Goal: Information Seeking & Learning: Learn about a topic

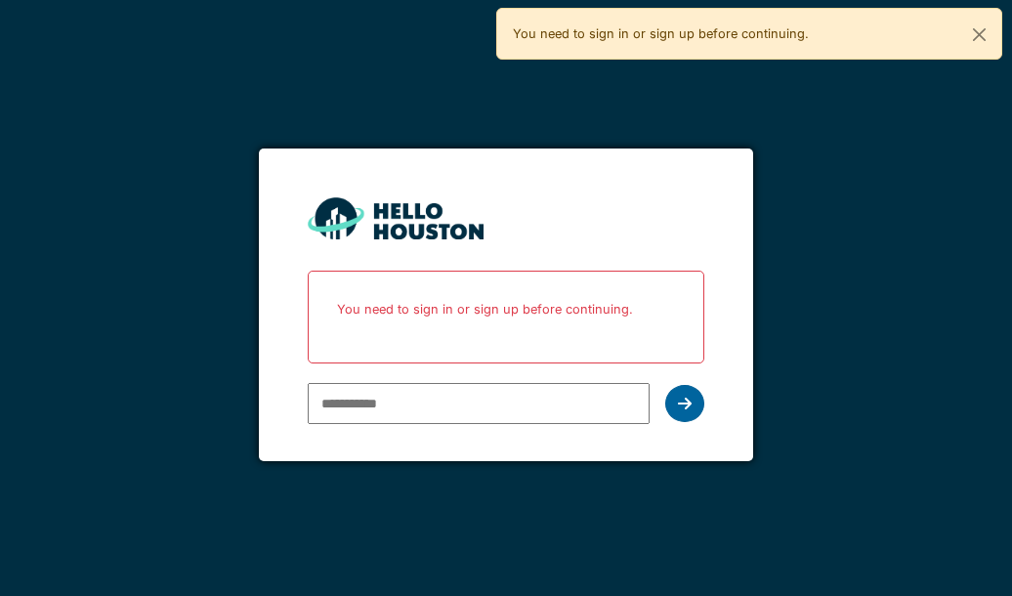
type input "**********"
click at [688, 408] on icon at bounding box center [685, 403] width 14 height 16
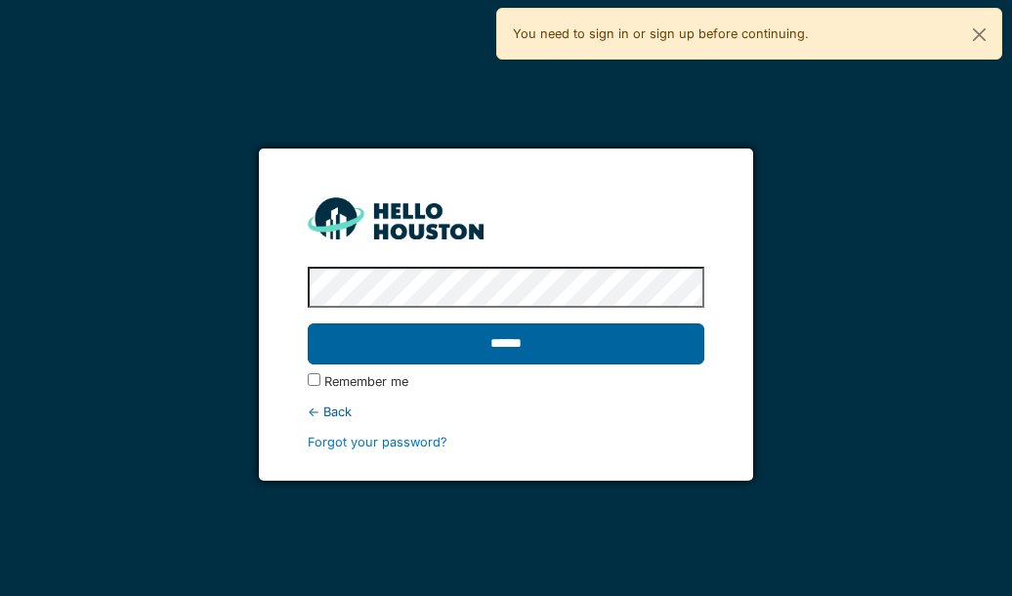
click at [598, 360] on input "******" at bounding box center [505, 343] width 395 height 41
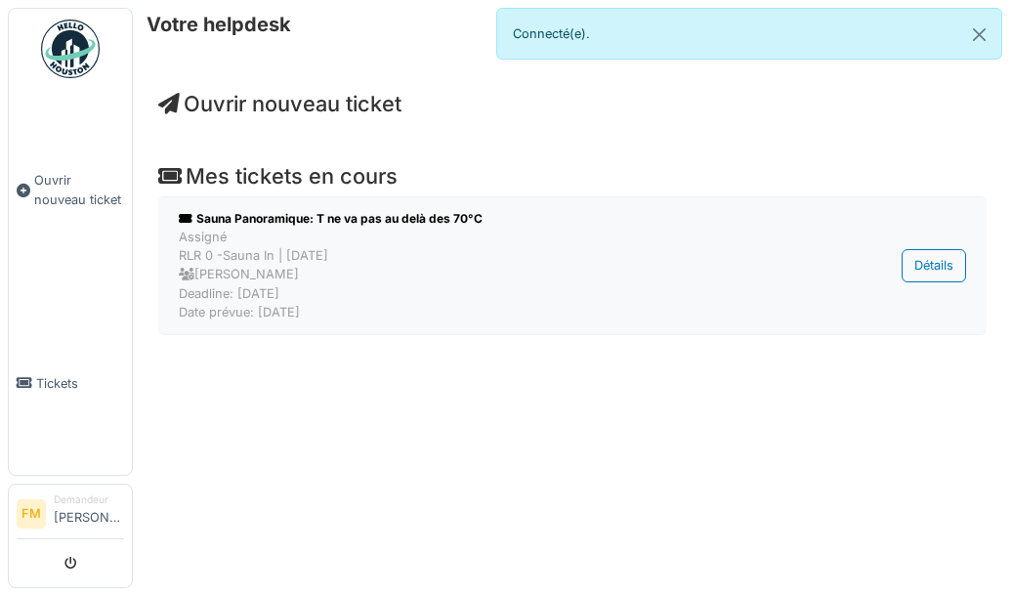
click at [273, 222] on div "Sauna Panoramique: T ne va pas au delà des 70°C" at bounding box center [495, 219] width 633 height 18
